Goal: Task Accomplishment & Management: Use online tool/utility

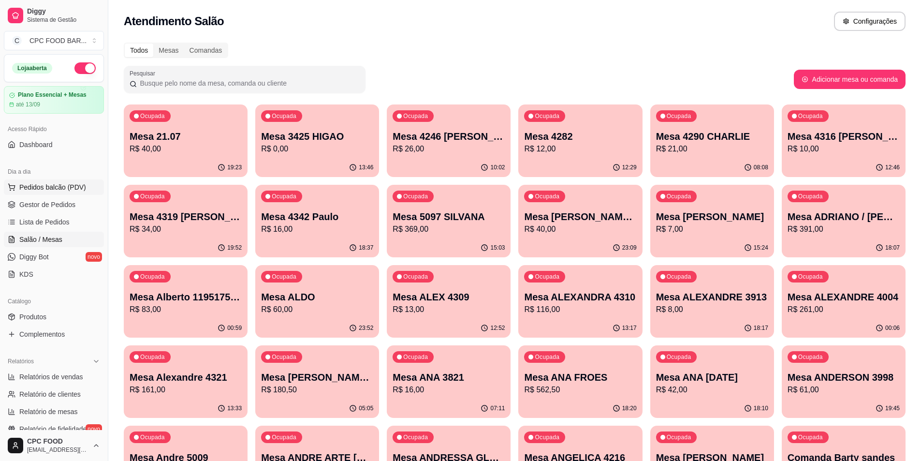
click at [62, 189] on span "Pedidos balcão (PDV)" at bounding box center [52, 187] width 67 height 10
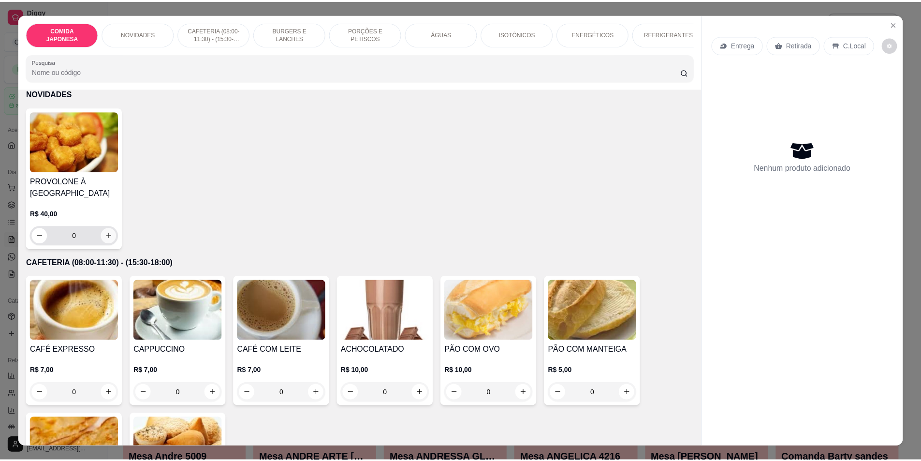
scroll to position [242, 0]
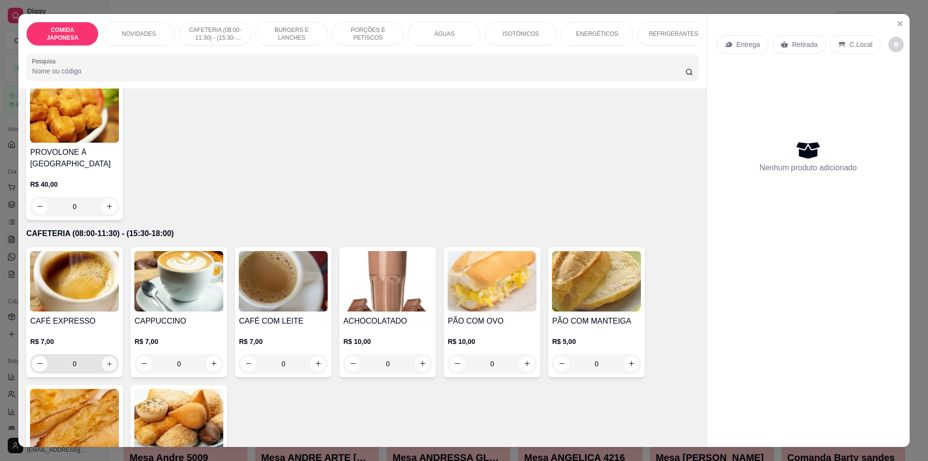
click at [102, 369] on button "increase-product-quantity" at bounding box center [109, 363] width 15 height 15
type input "1"
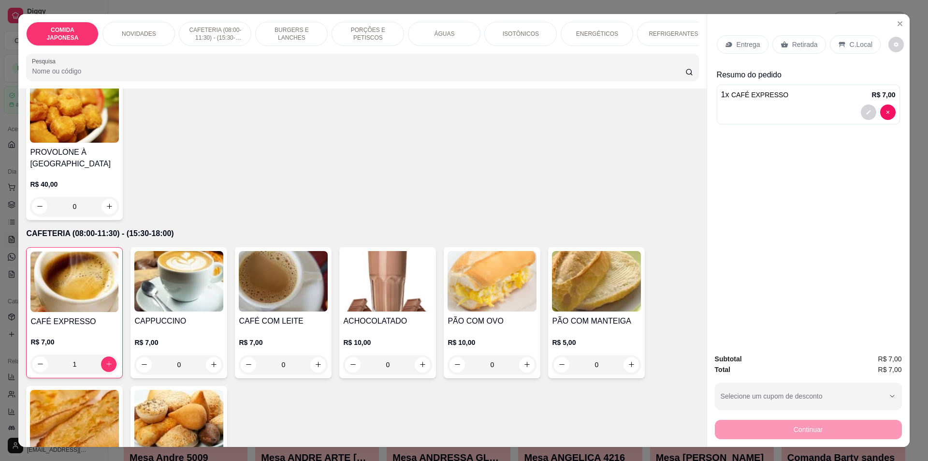
click at [792, 47] on p "Retirada" at bounding box center [805, 45] width 26 height 10
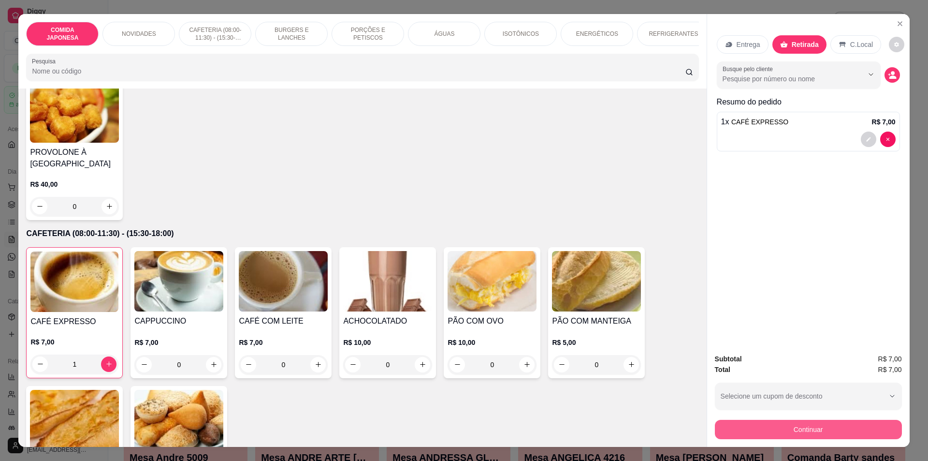
click at [813, 432] on button "Continuar" at bounding box center [808, 429] width 187 height 19
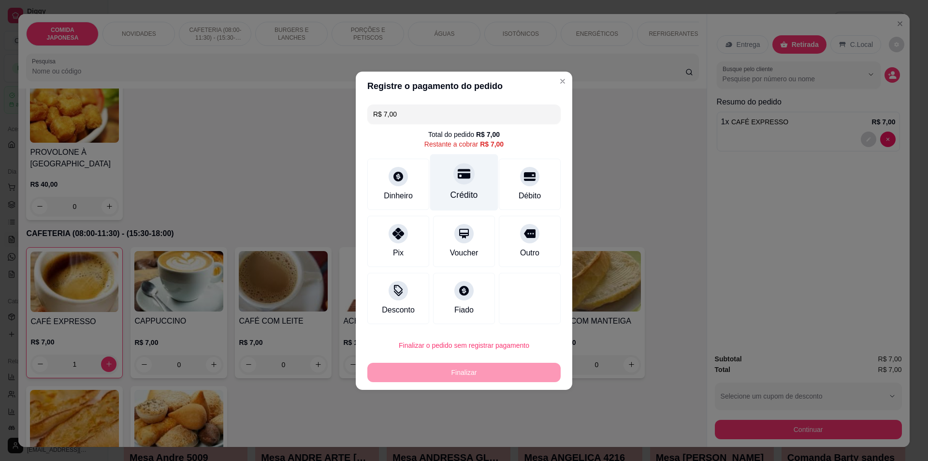
click at [450, 177] on div "Crédito" at bounding box center [464, 182] width 68 height 57
type input "R$ 0,00"
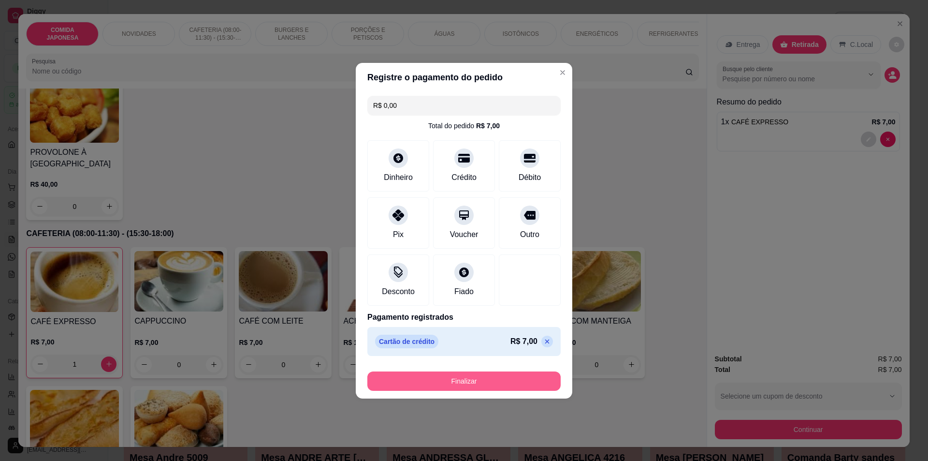
click at [470, 382] on button "Finalizar" at bounding box center [463, 380] width 193 height 19
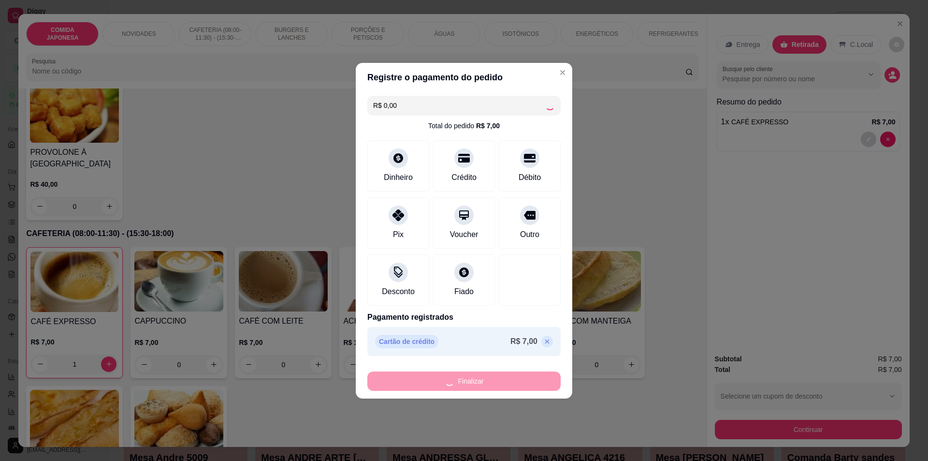
type input "0"
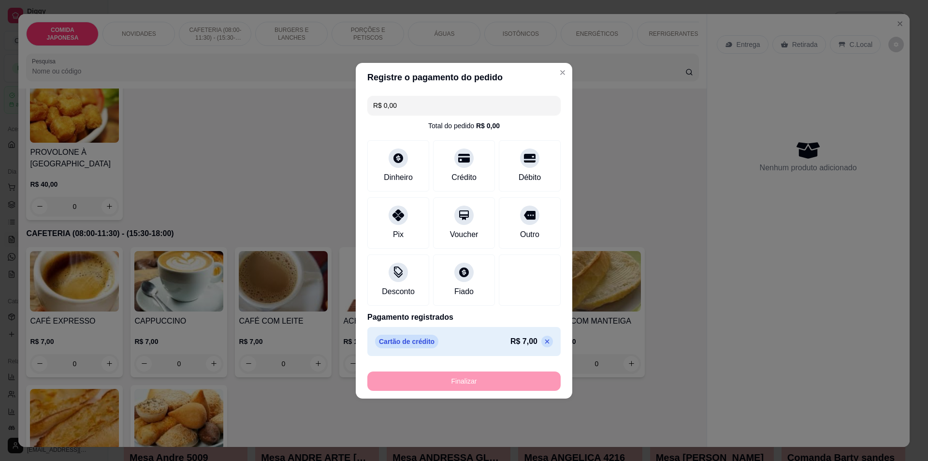
type input "-R$ 7,00"
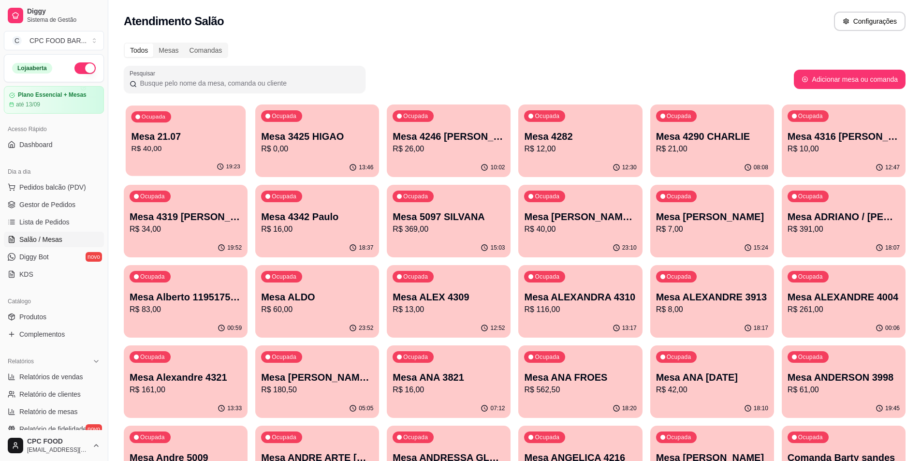
click at [172, 139] on p "Mesa 21.07" at bounding box center [185, 136] width 109 height 13
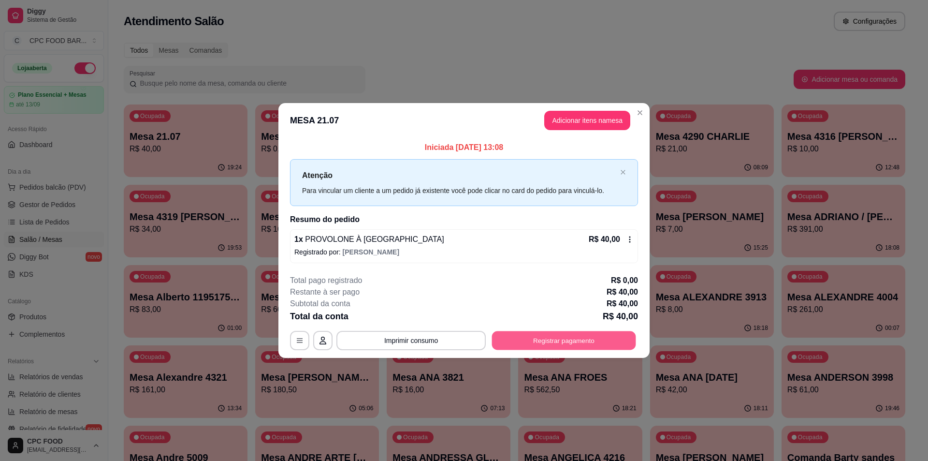
click at [541, 340] on button "Registrar pagamento" at bounding box center [564, 340] width 144 height 19
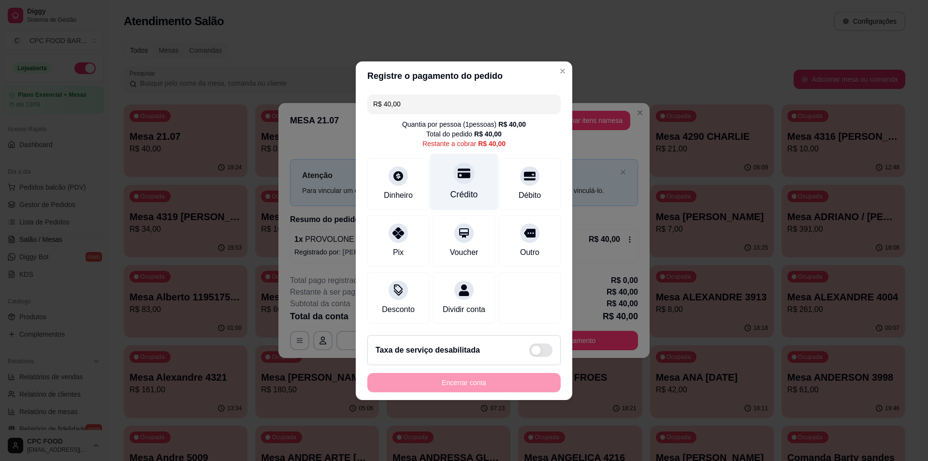
click at [452, 179] on div "Crédito" at bounding box center [464, 181] width 68 height 57
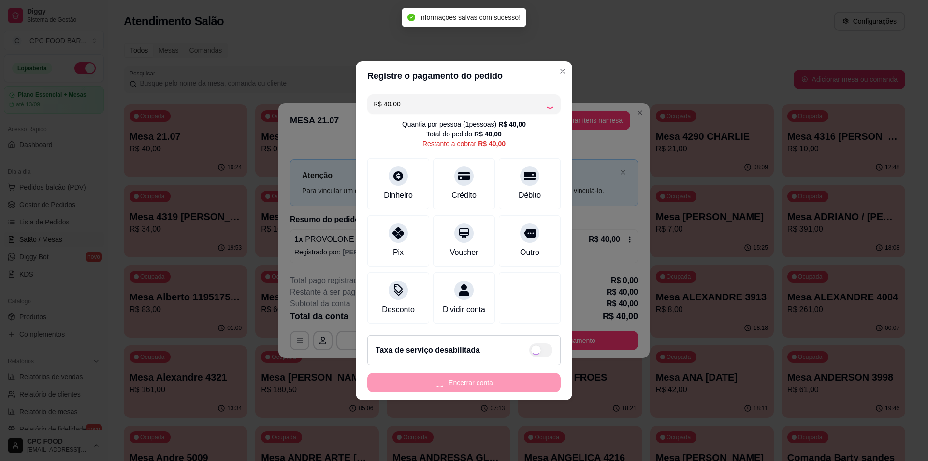
type input "R$ 0,00"
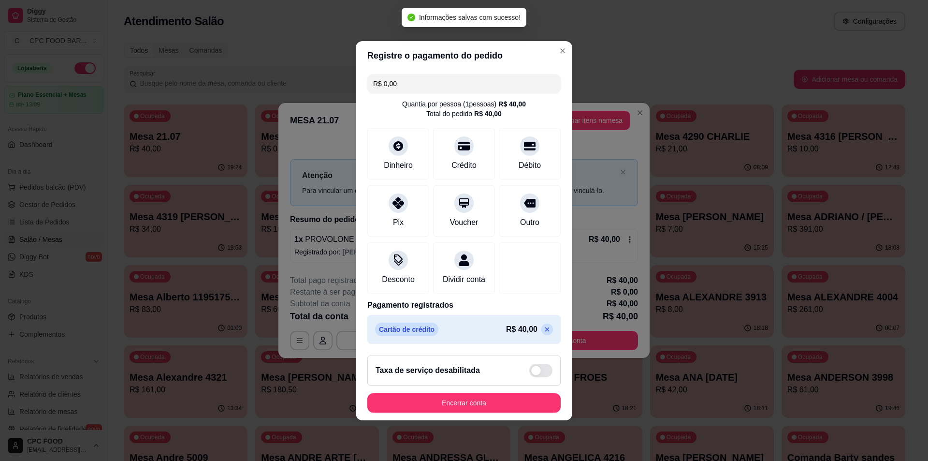
click at [495, 395] on footer "Taxa de serviço desabilitada Encerrar conta" at bounding box center [464, 384] width 217 height 73
click at [487, 408] on button "Encerrar conta" at bounding box center [464, 402] width 188 height 19
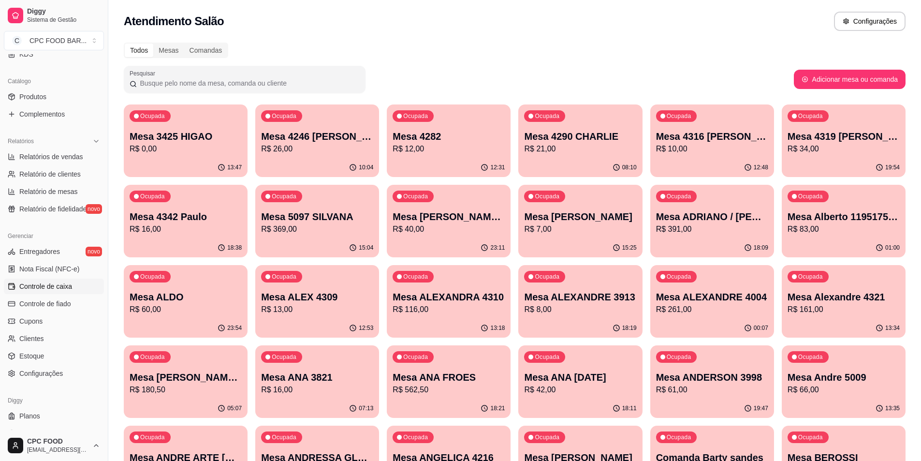
scroll to position [235, 0]
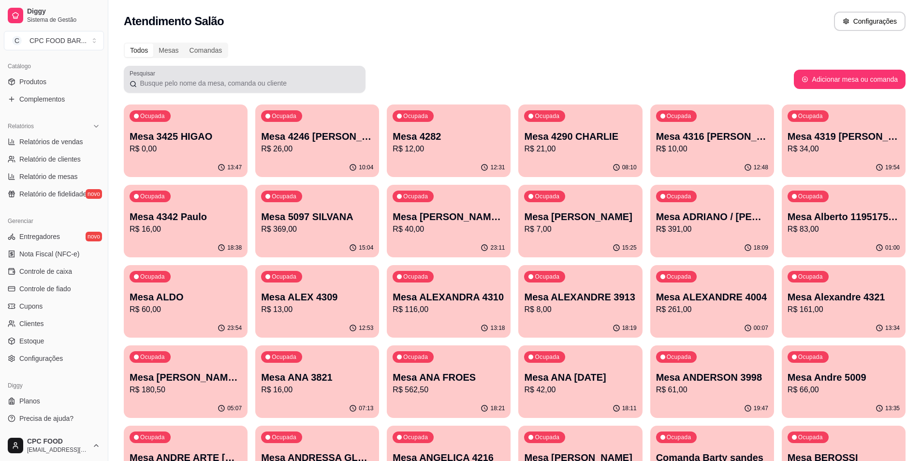
click at [206, 86] on input "Pesquisar" at bounding box center [248, 83] width 223 height 10
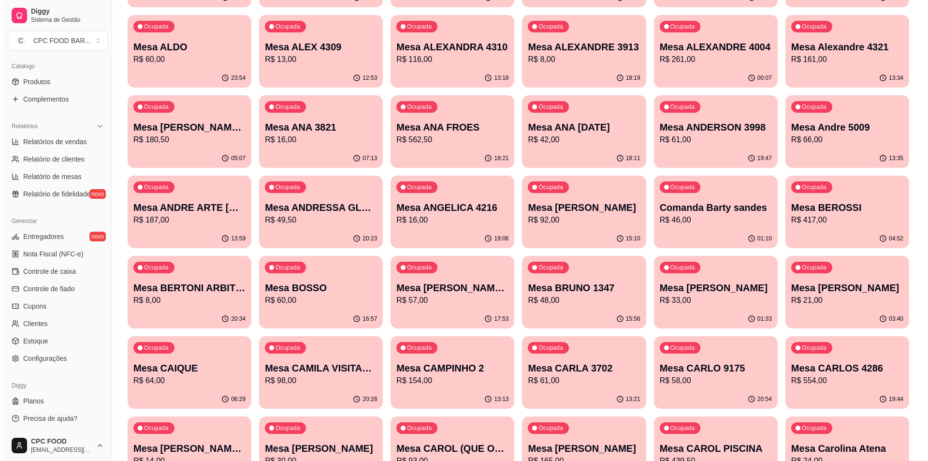
scroll to position [338, 0]
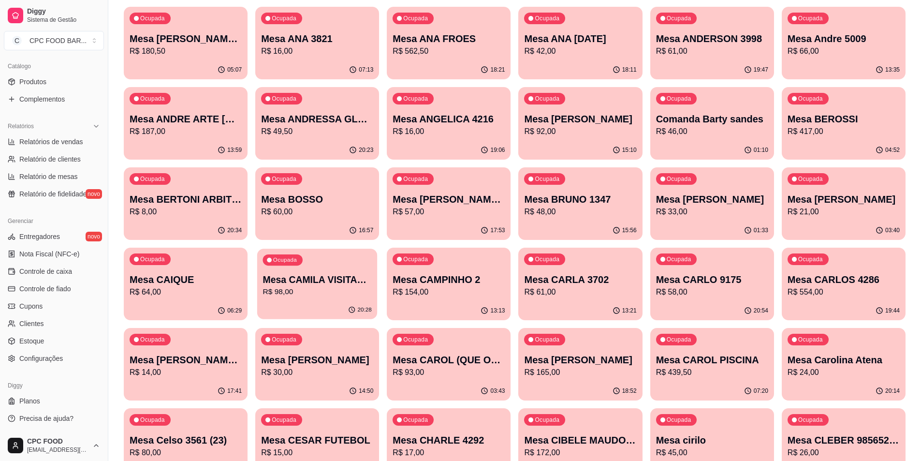
click at [293, 289] on p "R$ 98,00" at bounding box center [317, 291] width 109 height 11
click at [194, 287] on p "R$ 64,00" at bounding box center [186, 292] width 112 height 12
click at [360, 285] on p "Mesa CAMILA VISITANTE" at bounding box center [317, 280] width 112 height 14
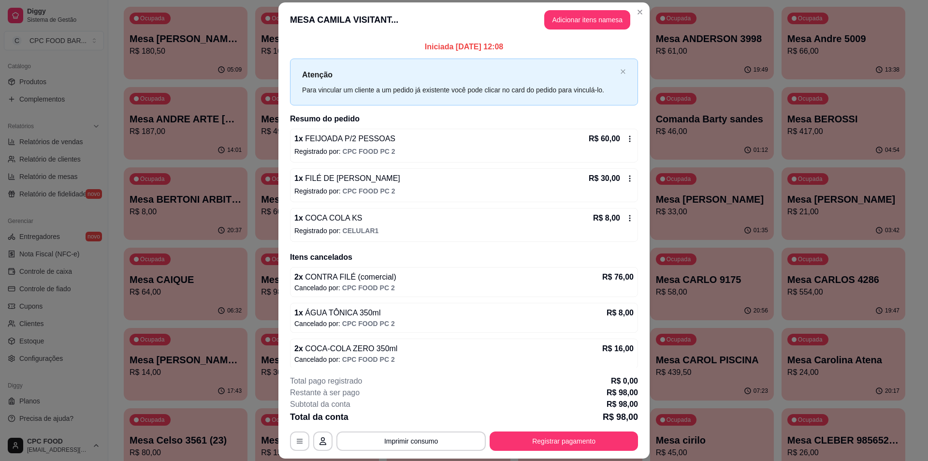
drag, startPoint x: 509, startPoint y: 48, endPoint x: 379, endPoint y: 36, distance: 130.6
click at [379, 36] on section "MESA CAMILA VISITANT... Adicionar itens na mesa Iniciada [DATE] 12:08 Atenção P…" at bounding box center [463, 230] width 371 height 456
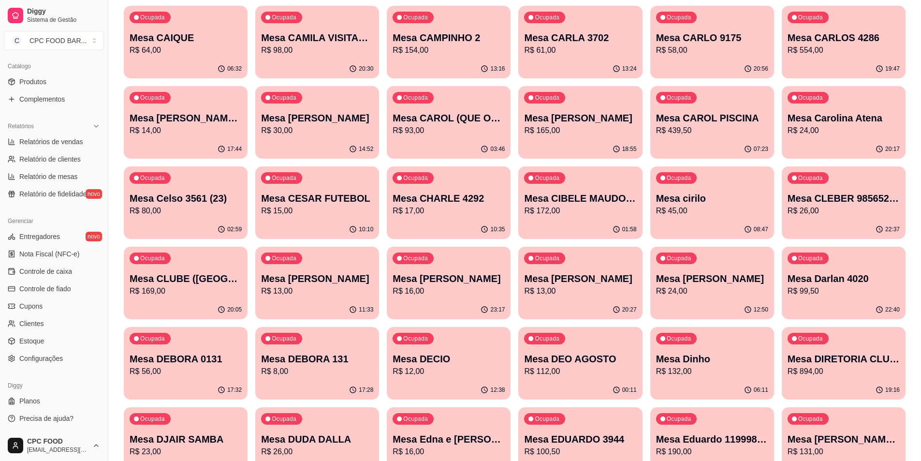
scroll to position [628, 0]
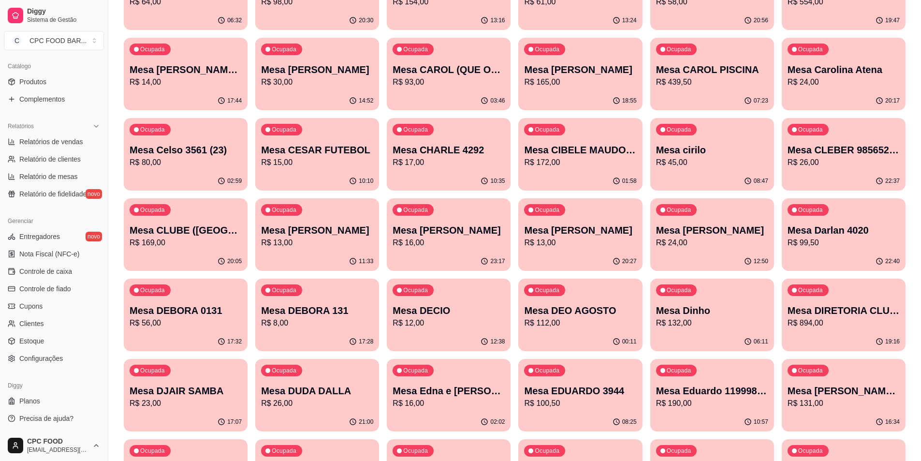
click at [582, 255] on div "20:27" at bounding box center [580, 261] width 124 height 19
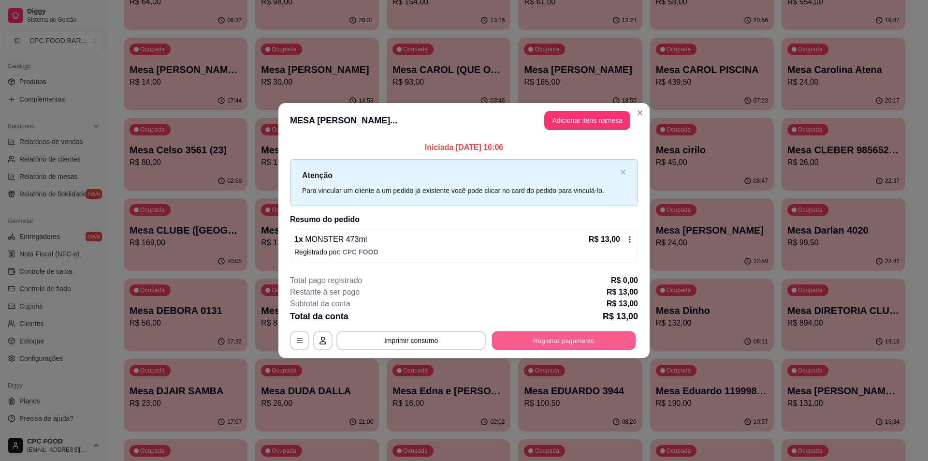
click at [521, 339] on button "Registrar pagamento" at bounding box center [564, 340] width 144 height 19
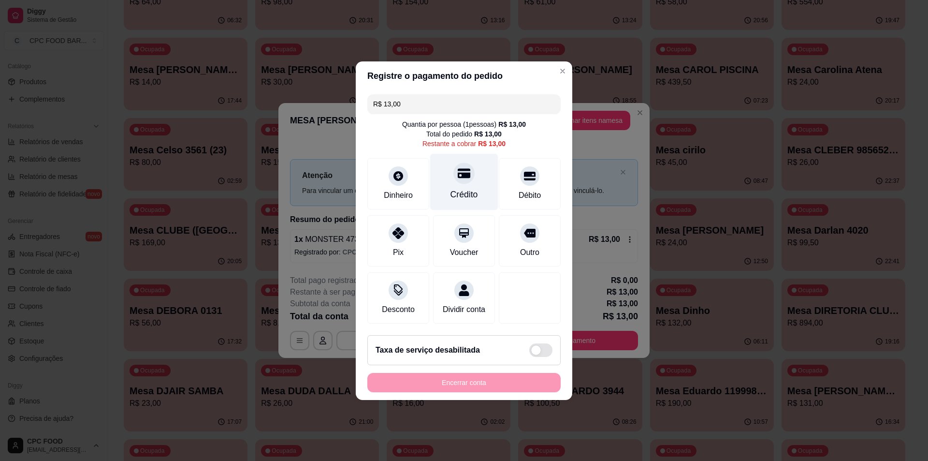
click at [464, 168] on icon at bounding box center [464, 173] width 13 height 10
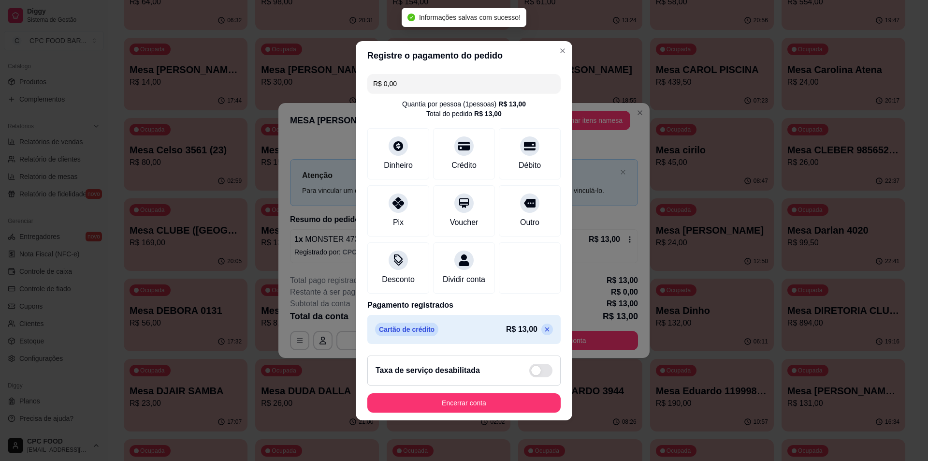
type input "R$ 0,00"
click at [482, 406] on button "Encerrar conta" at bounding box center [463, 402] width 193 height 19
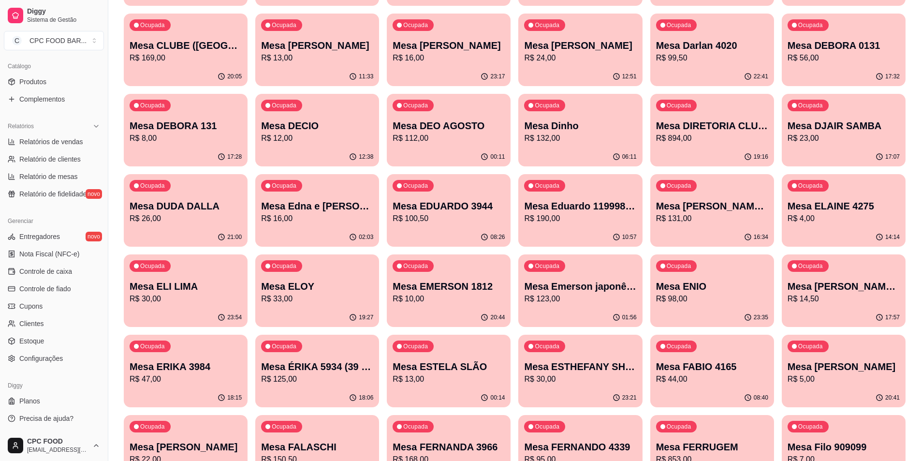
scroll to position [822, 0]
